Goal: Navigation & Orientation: Understand site structure

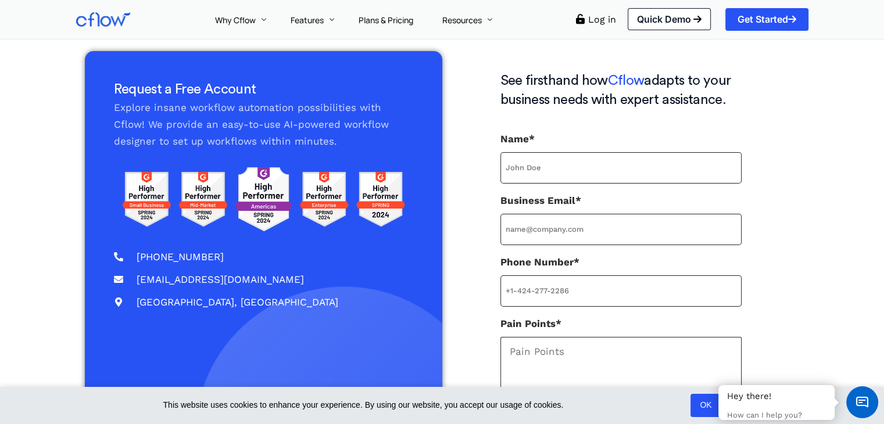
scroll to position [40, 0]
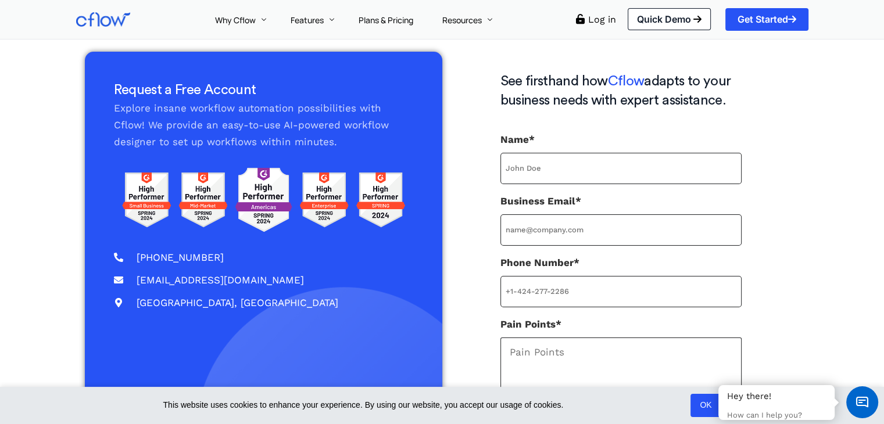
click at [616, 153] on input "Name*" at bounding box center [620, 168] width 241 height 31
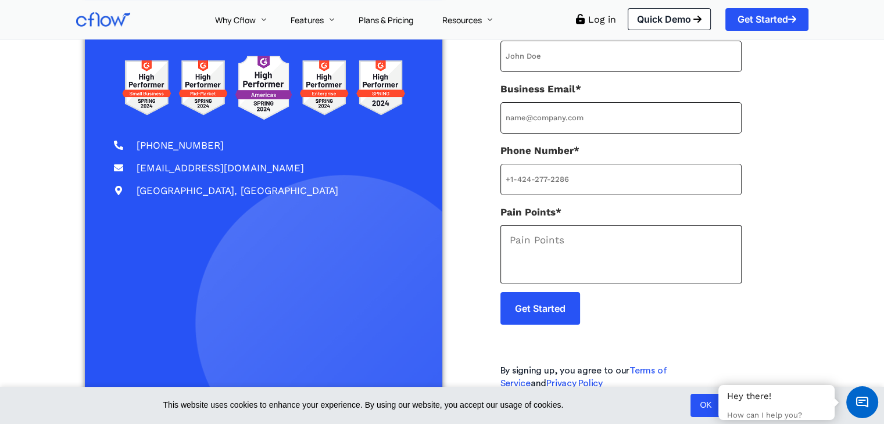
scroll to position [0, 0]
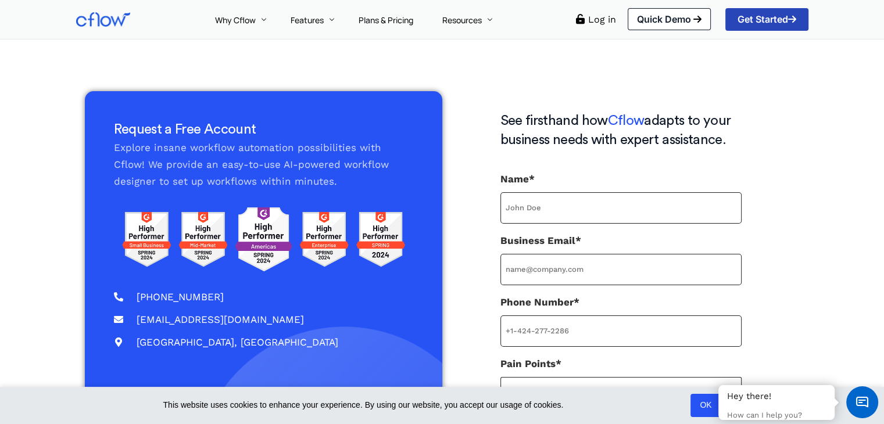
click at [771, 15] on span "Get Started" at bounding box center [767, 19] width 59 height 9
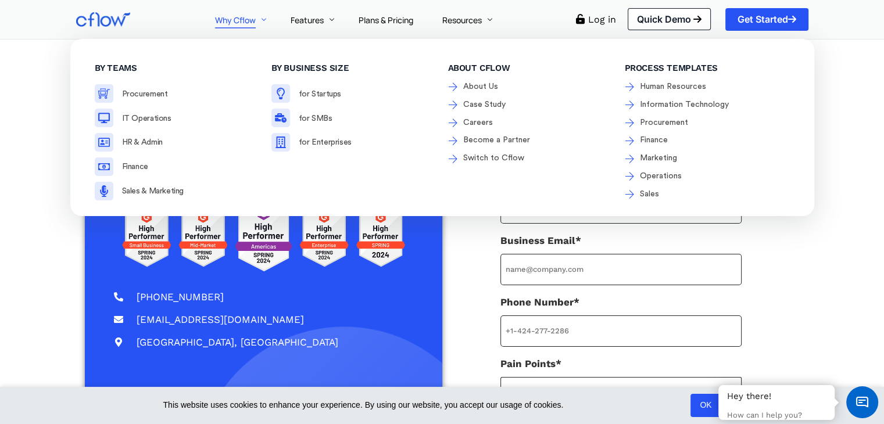
click at [258, 13] on link "Why Cflow" at bounding box center [239, 19] width 76 height 39
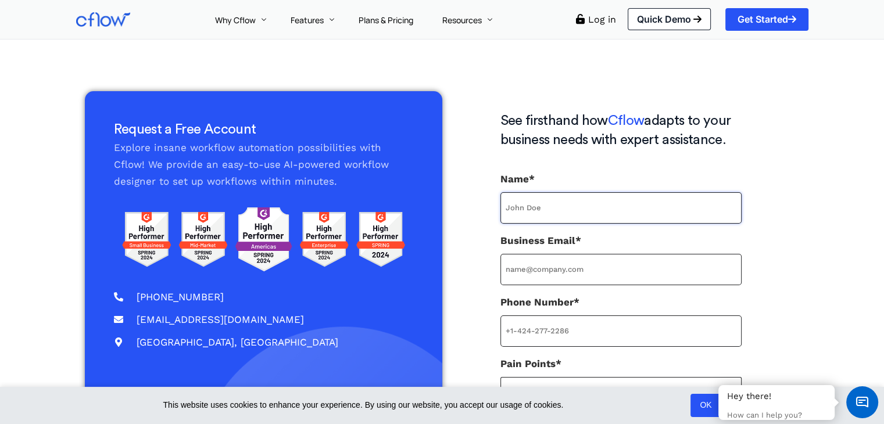
click at [556, 201] on input "Name*" at bounding box center [620, 207] width 241 height 31
click at [600, 28] on div "Log in" at bounding box center [596, 19] width 40 height 22
click at [600, 21] on link "Log in" at bounding box center [602, 19] width 28 height 11
